Goal: Communication & Community: Participate in discussion

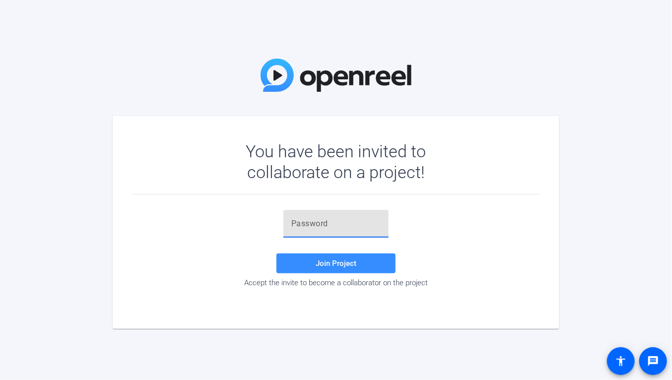
click at [312, 225] on input "text" at bounding box center [335, 224] width 89 height 12
paste input "09r0YB"
type input "09r0YB"
click at [332, 259] on span "Join Project" at bounding box center [336, 263] width 41 height 9
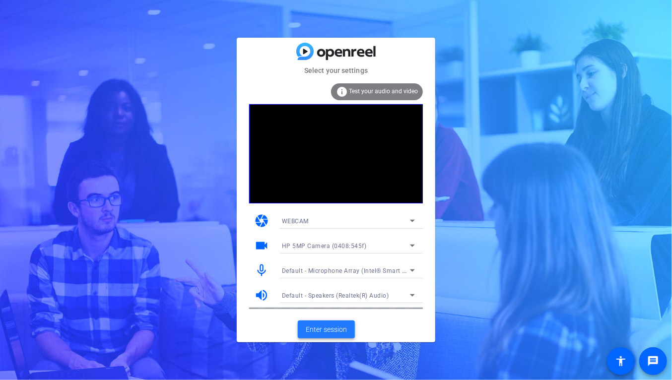
click at [332, 323] on span at bounding box center [326, 330] width 57 height 24
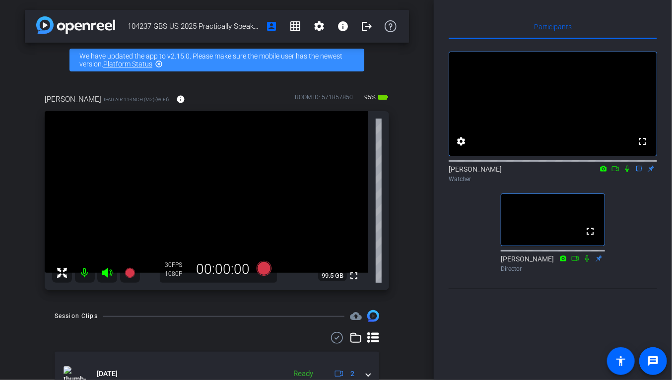
scroll to position [50, 0]
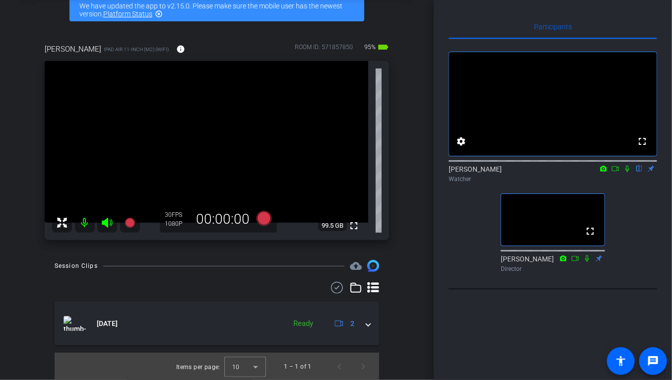
click at [630, 172] on icon at bounding box center [627, 168] width 8 height 7
click at [627, 172] on icon at bounding box center [627, 168] width 8 height 7
click at [628, 172] on icon at bounding box center [627, 168] width 8 height 7
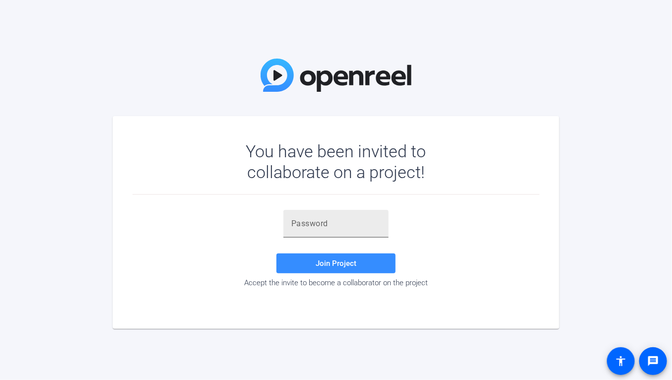
click at [308, 225] on input "text" at bounding box center [335, 224] width 89 height 12
paste input "09r0YB"
type input "09r0YB"
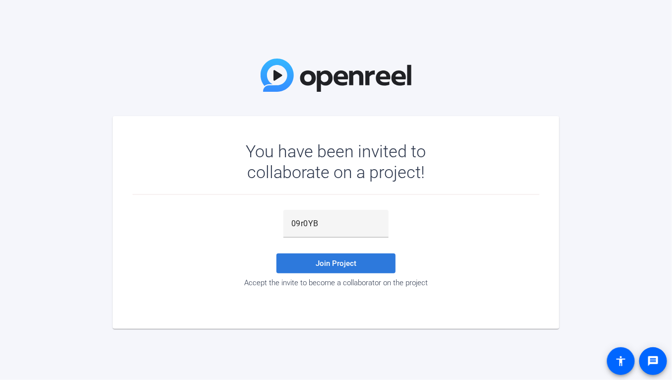
click at [334, 265] on span "Join Project" at bounding box center [336, 263] width 41 height 9
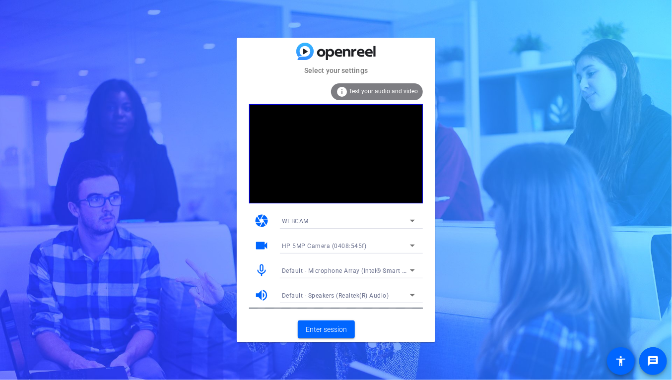
click at [407, 270] on icon at bounding box center [413, 271] width 12 height 12
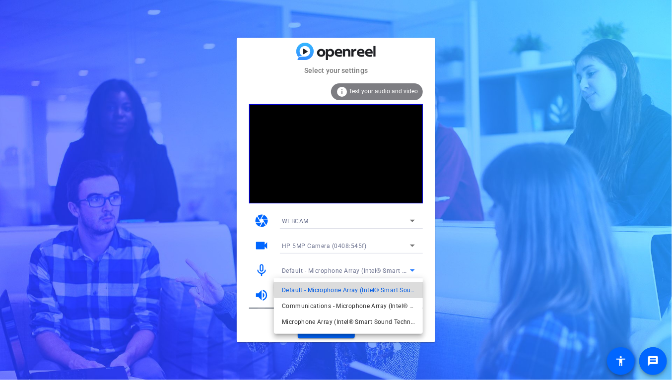
click at [360, 287] on span "Default - Microphone Array (Intel® Smart Sound Technology for Digital Microphon…" at bounding box center [348, 290] width 133 height 12
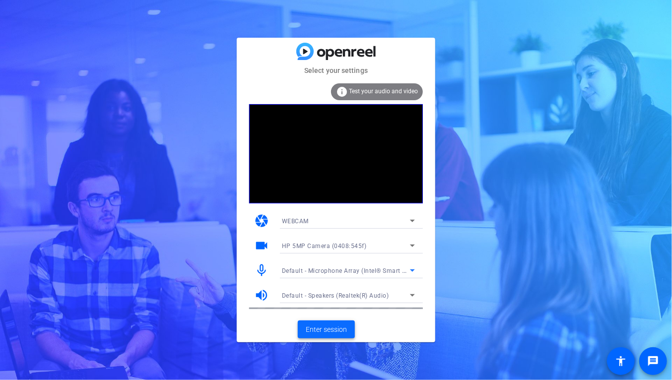
click at [339, 329] on span "Enter session" at bounding box center [326, 330] width 41 height 10
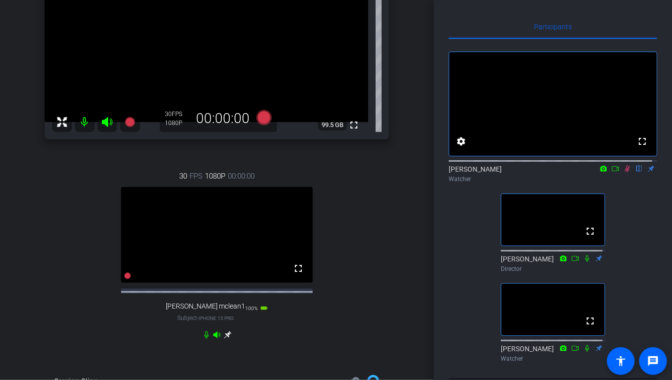
scroll to position [151, 0]
click at [625, 172] on icon at bounding box center [627, 169] width 5 height 6
click at [625, 172] on icon at bounding box center [627, 169] width 4 height 6
click at [625, 172] on icon at bounding box center [627, 169] width 5 height 6
click at [623, 172] on icon at bounding box center [627, 168] width 8 height 7
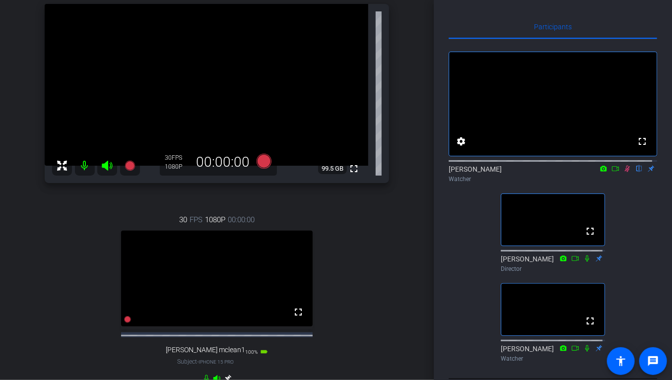
scroll to position [107, 0]
click at [612, 172] on icon at bounding box center [616, 168] width 8 height 7
click at [635, 172] on icon at bounding box center [639, 168] width 8 height 7
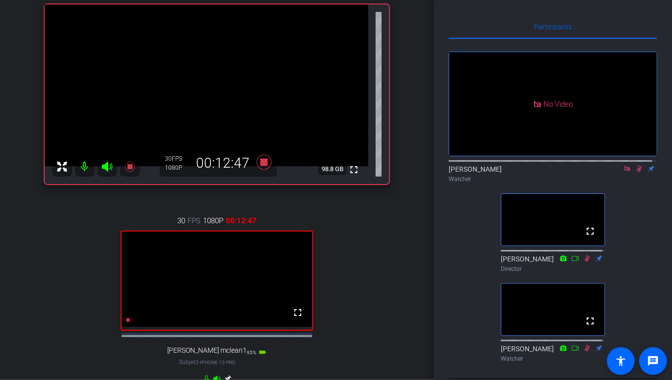
click at [38, 291] on div "[PERSON_NAME] iPad Air 11-inch (M2) (WiFi) info ROOM ID: 571857850 85% battery_…" at bounding box center [217, 190] width 384 height 439
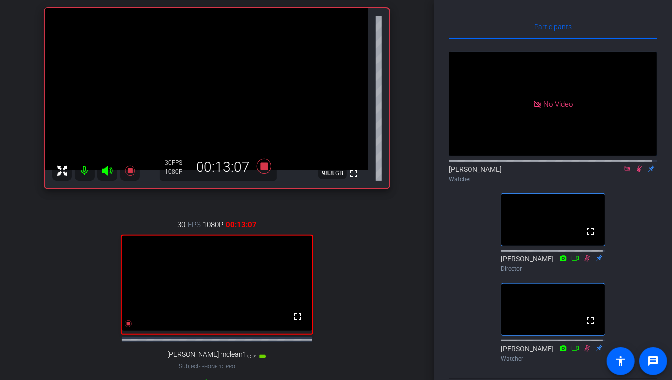
scroll to position [103, 0]
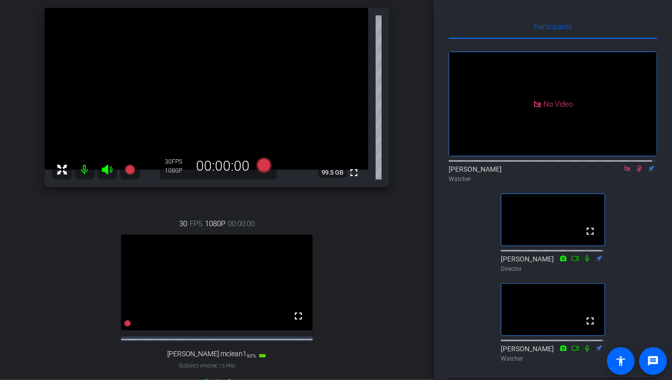
click at [635, 172] on icon at bounding box center [639, 168] width 8 height 7
click at [623, 172] on icon at bounding box center [627, 168] width 8 height 7
